Goal: Task Accomplishment & Management: Manage account settings

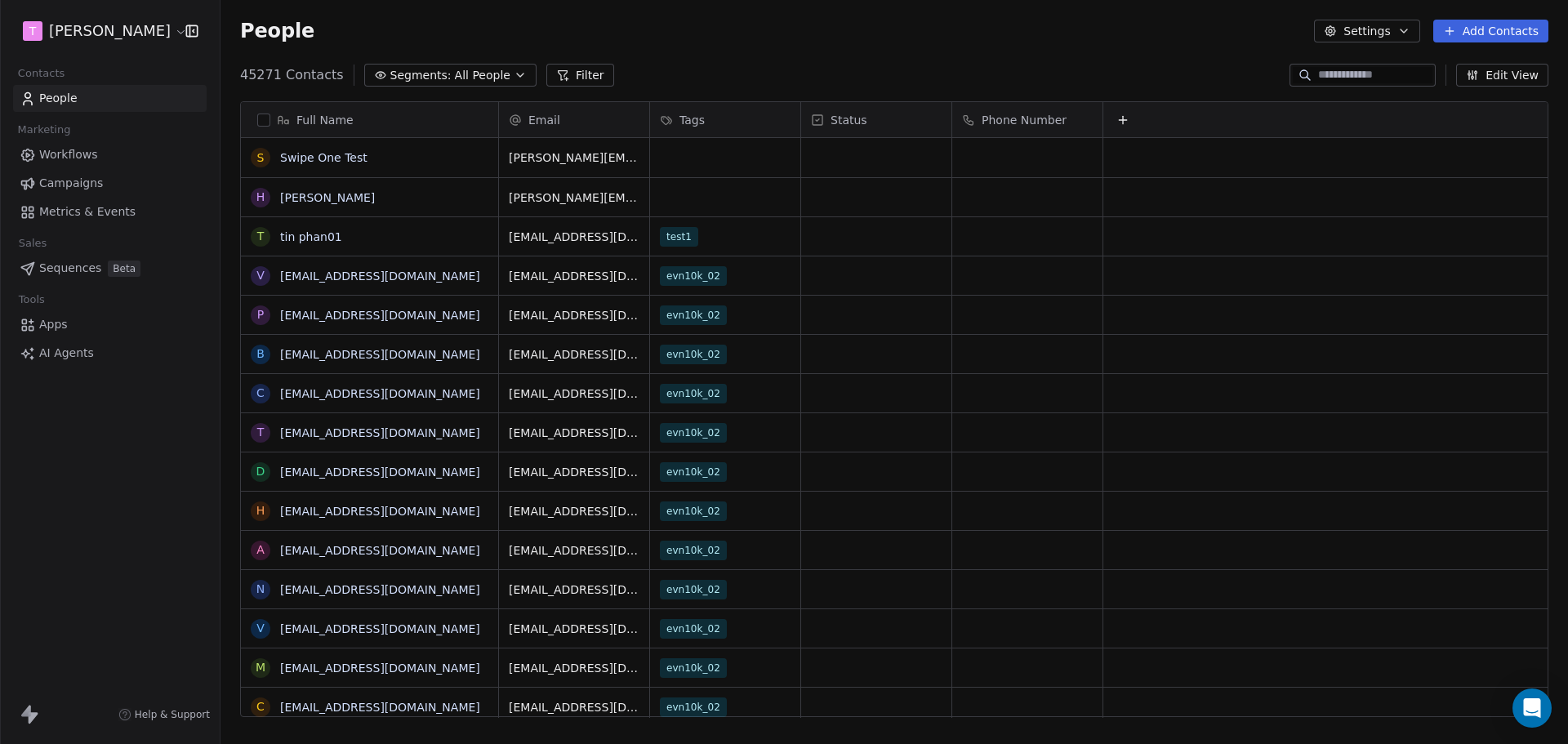
scroll to position [642, 1335]
